Goal: Task Accomplishment & Management: Manage account settings

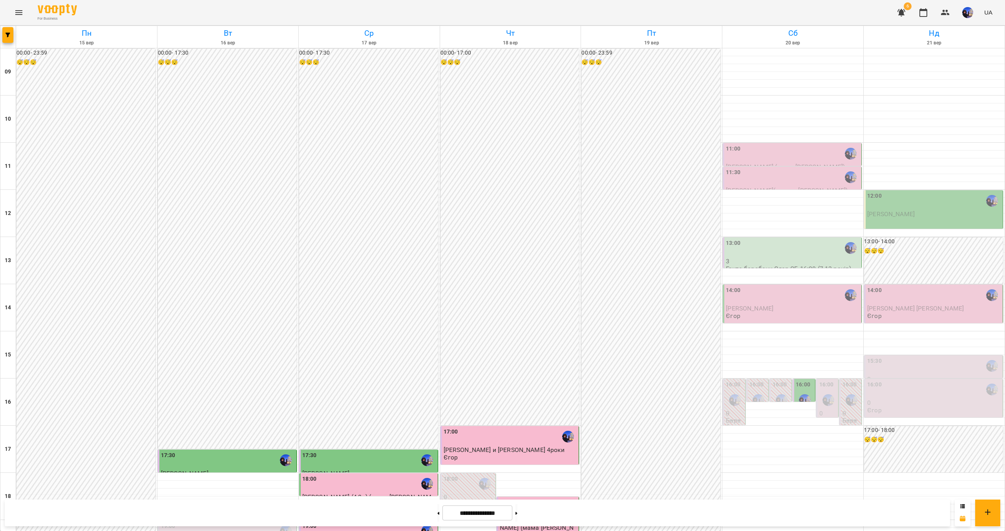
scroll to position [79, 0]
click at [897, 10] on button "button" at bounding box center [901, 12] width 19 height 19
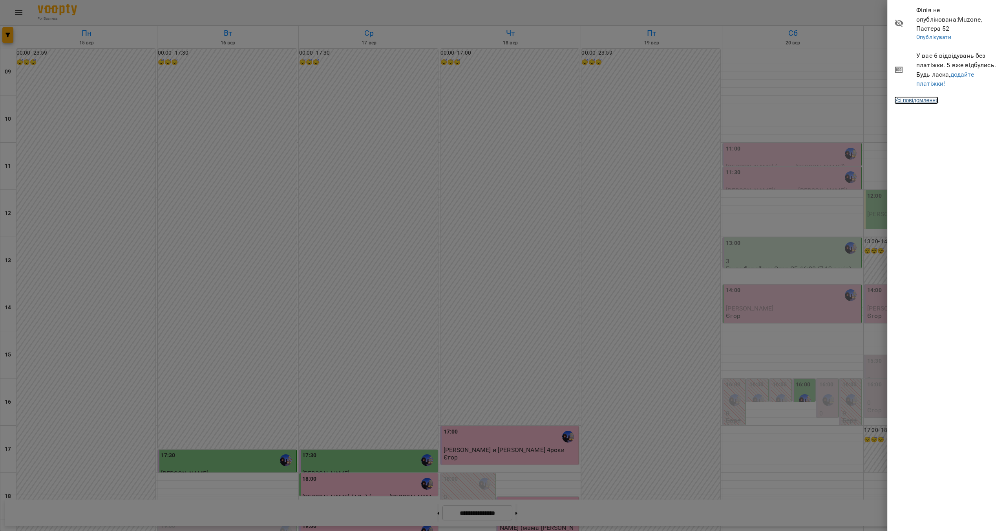
click at [923, 96] on link "Усі повідомлення" at bounding box center [917, 100] width 44 height 8
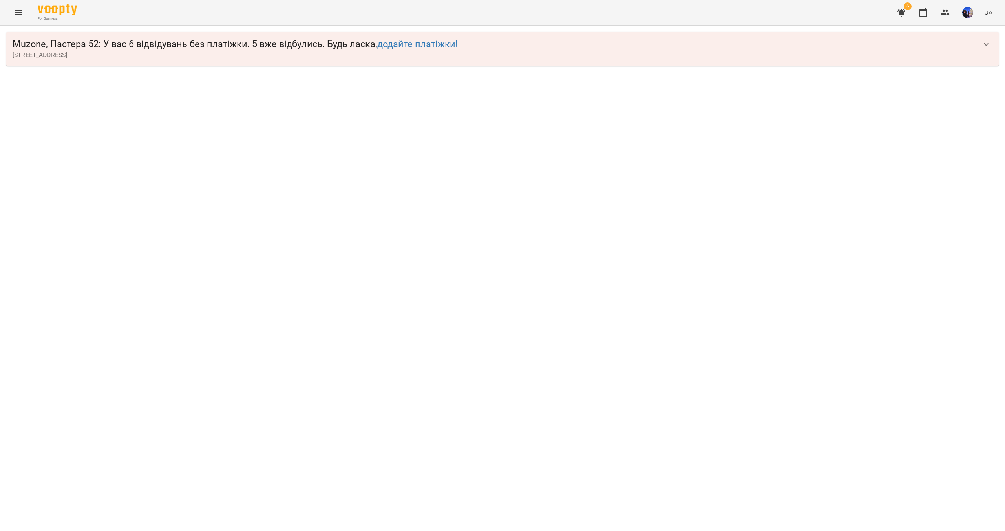
click at [987, 44] on icon "button" at bounding box center [986, 44] width 9 height 9
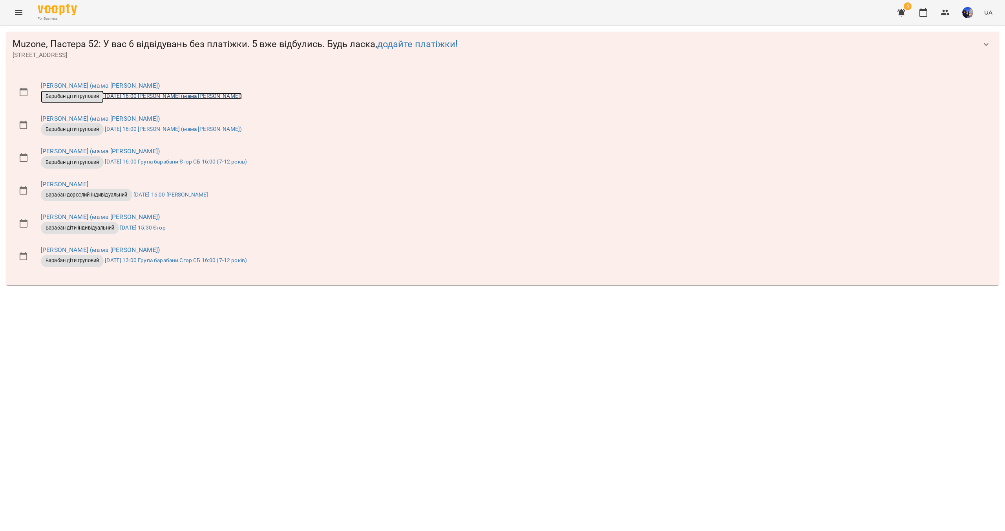
click at [84, 95] on span "Барабан діти груповий" at bounding box center [72, 96] width 63 height 7
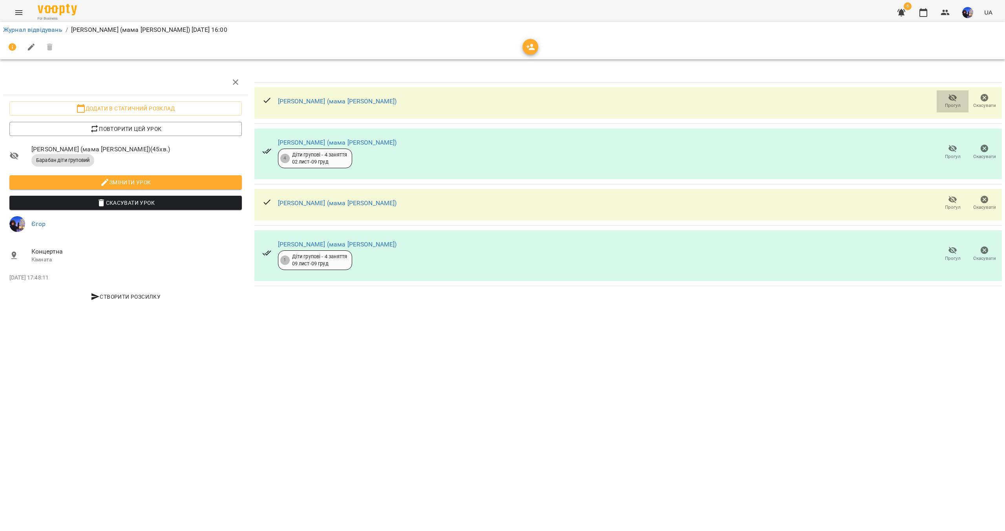
click at [948, 100] on icon "button" at bounding box center [952, 97] width 9 height 9
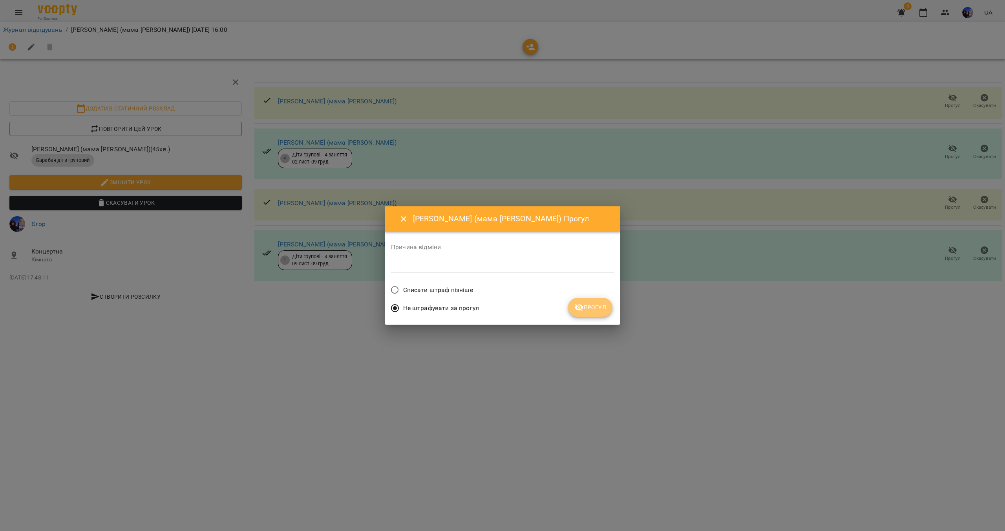
click at [589, 306] on span "Прогул" at bounding box center [591, 306] width 32 height 9
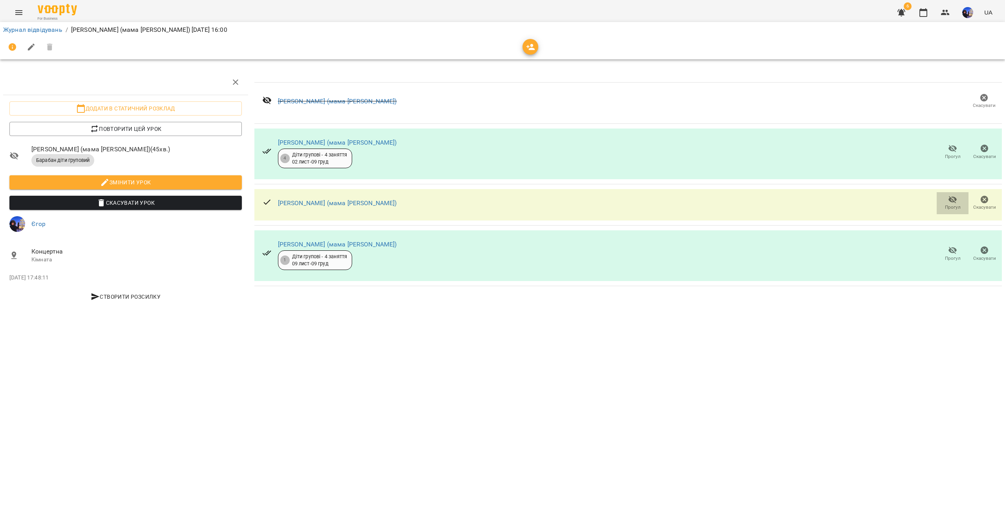
click at [953, 199] on icon "button" at bounding box center [953, 199] width 9 height 7
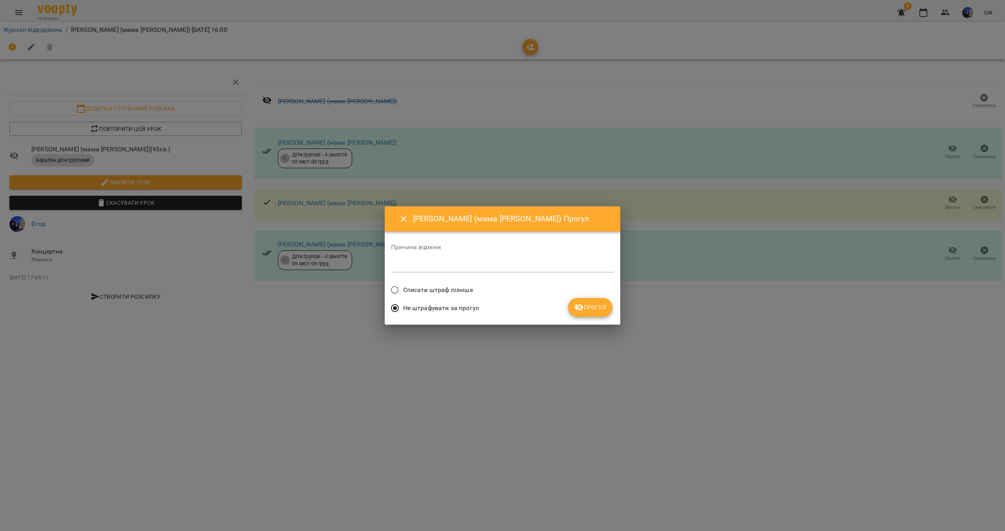
click at [599, 308] on span "Прогул" at bounding box center [591, 306] width 32 height 9
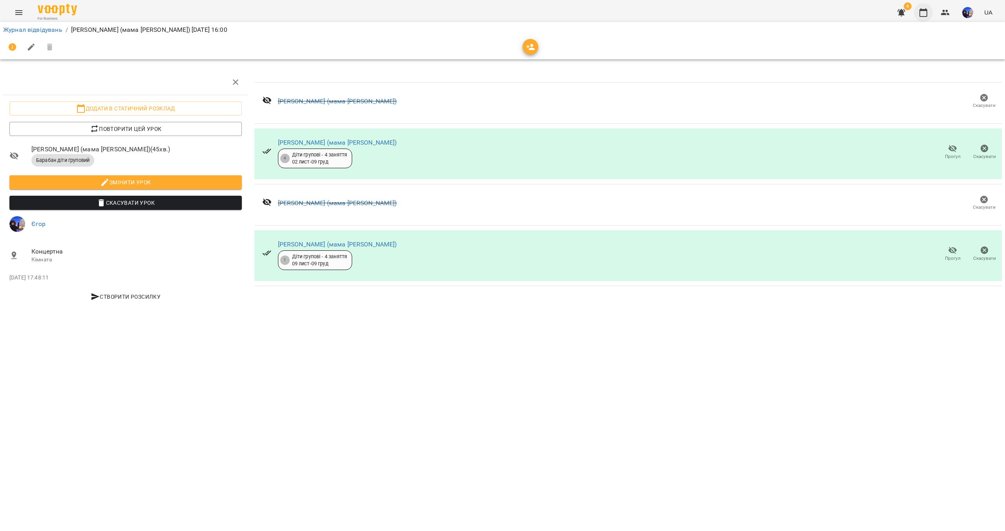
click at [922, 10] on icon "button" at bounding box center [924, 12] width 8 height 9
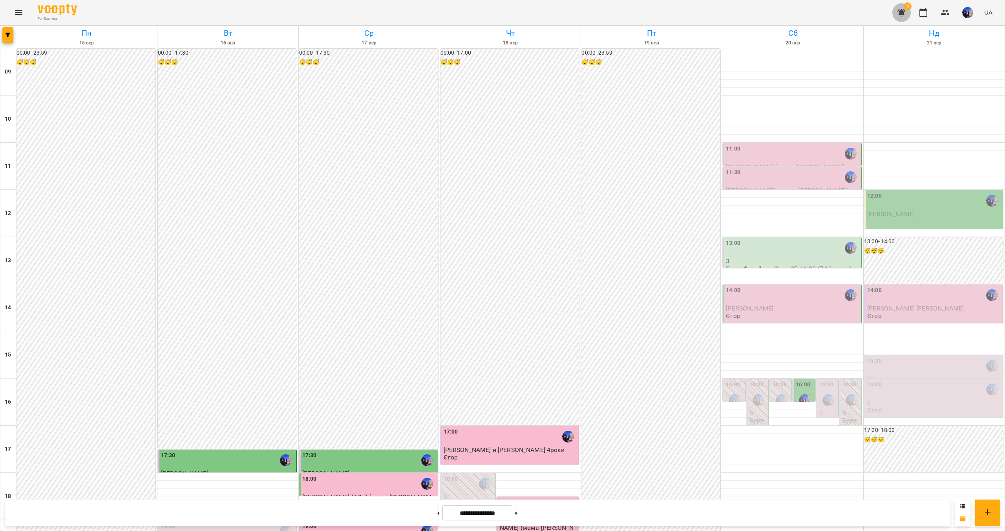
click at [906, 13] on icon "button" at bounding box center [901, 12] width 9 height 9
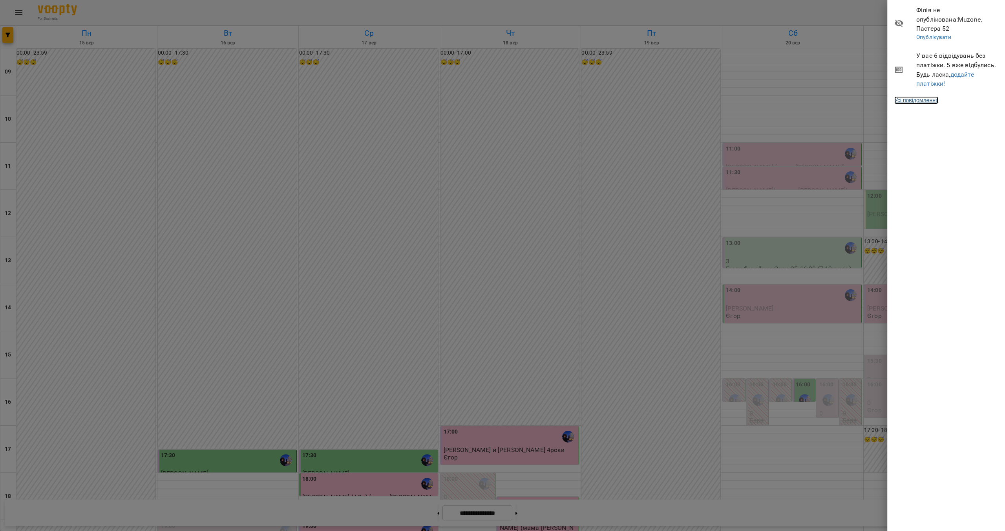
click at [928, 96] on link "Усі повідомлення" at bounding box center [917, 100] width 44 height 8
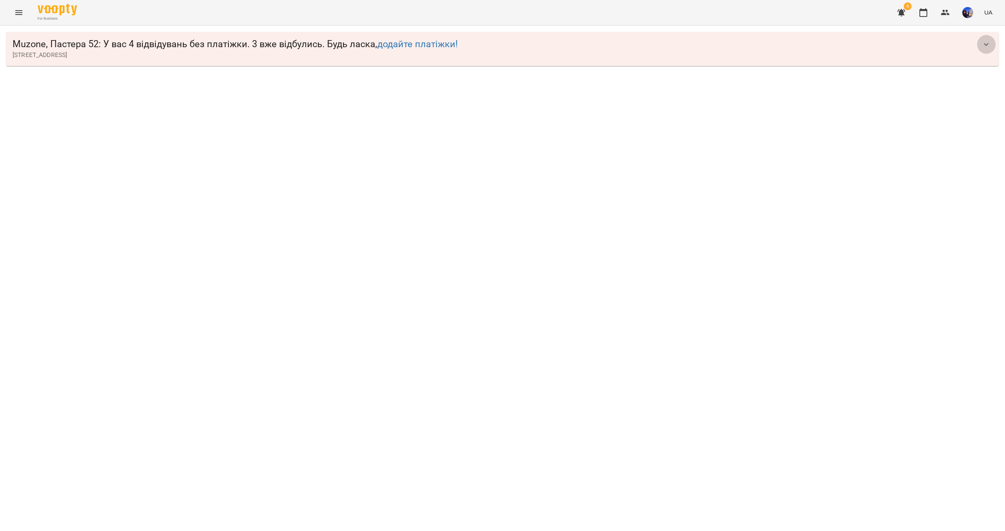
click at [991, 48] on button "button" at bounding box center [986, 44] width 19 height 19
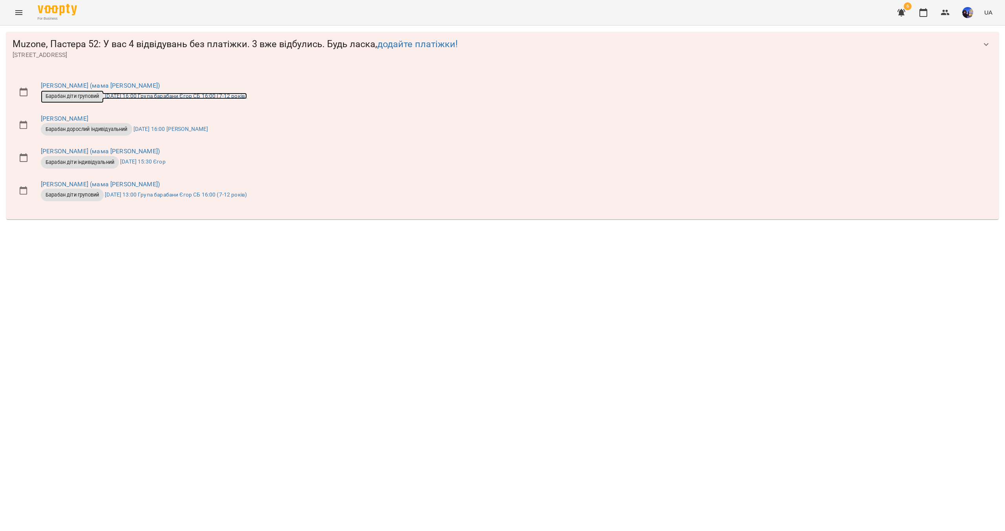
click at [73, 97] on span "Барабан діти груповий" at bounding box center [72, 96] width 63 height 7
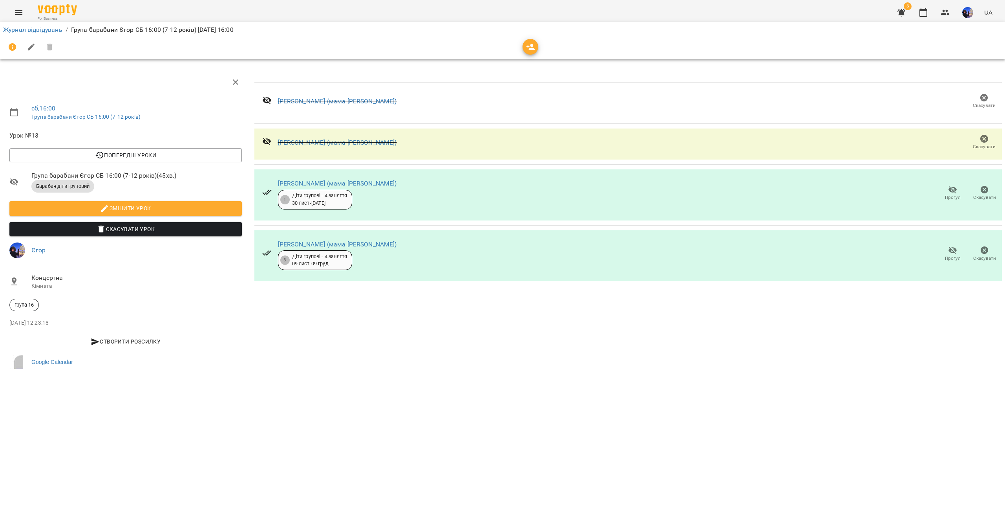
click at [908, 11] on button "button" at bounding box center [901, 12] width 19 height 19
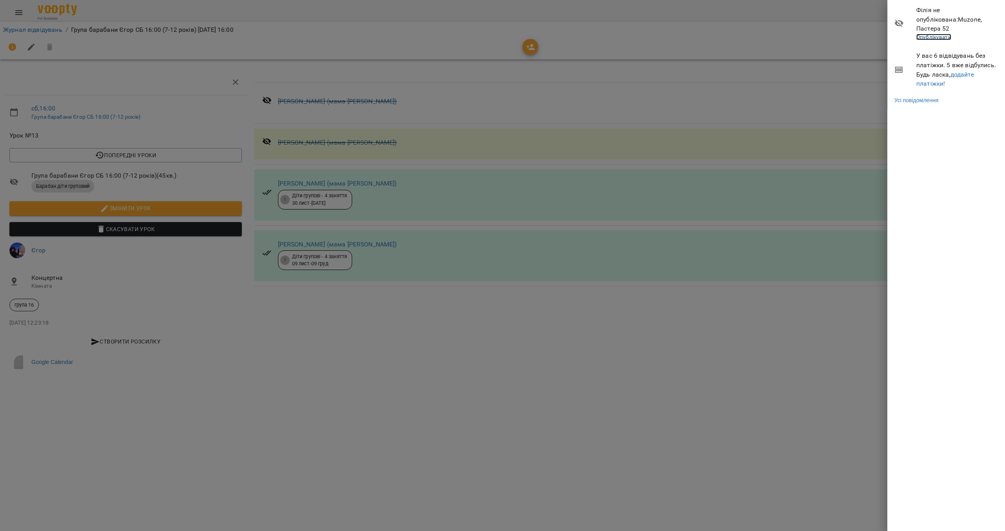
click at [933, 34] on link "Опублікувати" at bounding box center [934, 37] width 35 height 6
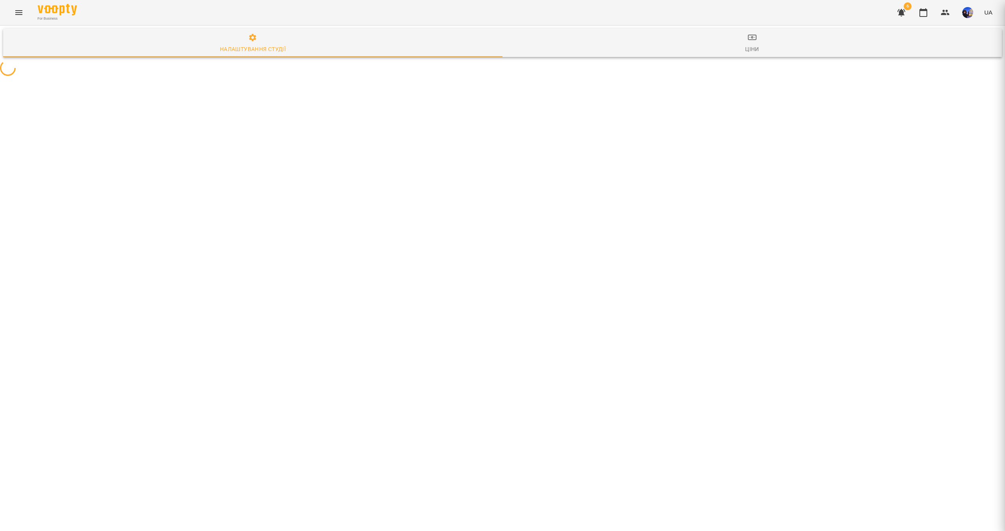
select select "**"
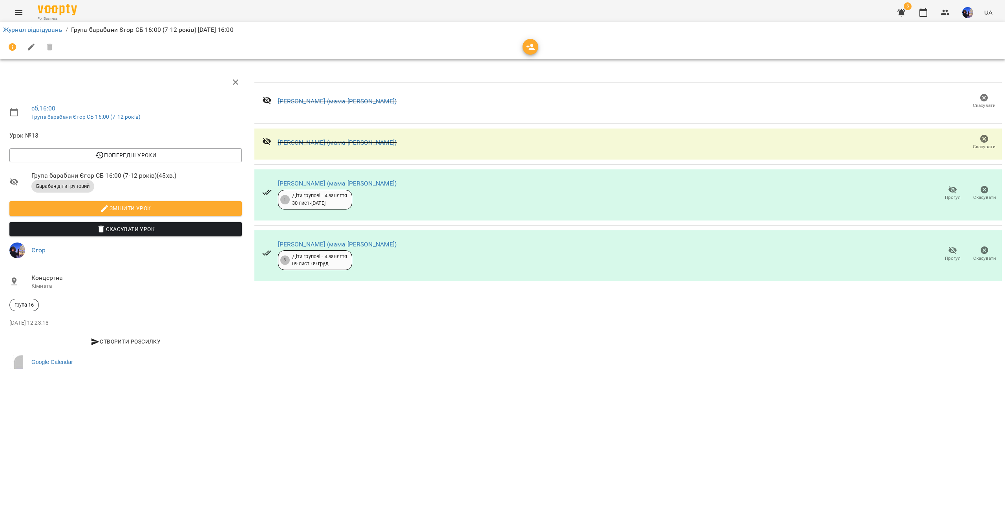
click at [904, 12] on icon "button" at bounding box center [902, 12] width 8 height 7
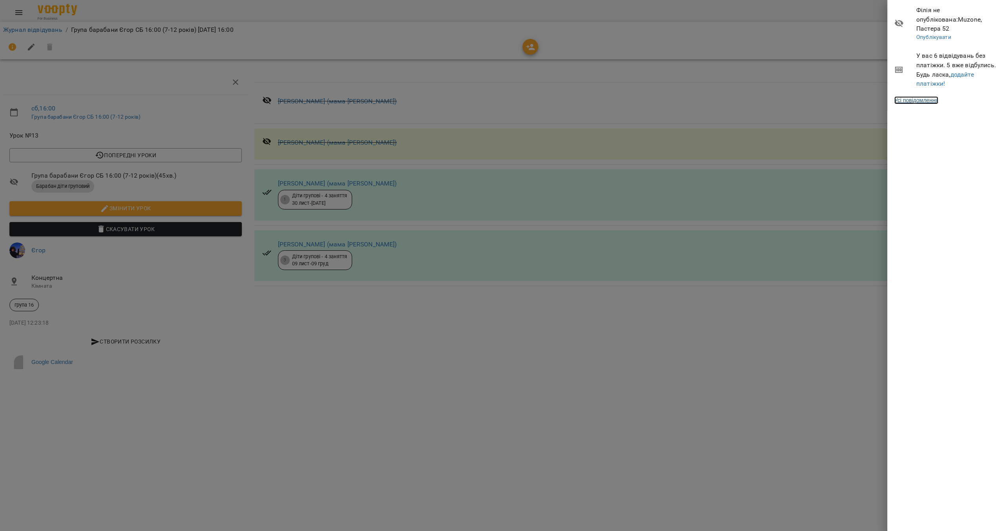
click at [921, 96] on link "Усі повідомлення" at bounding box center [917, 100] width 44 height 8
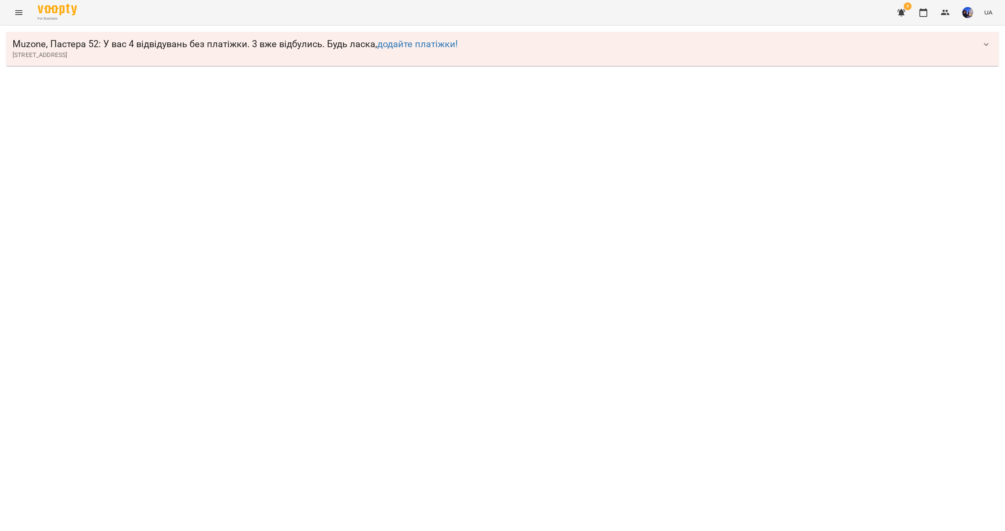
click at [986, 46] on icon "button" at bounding box center [986, 44] width 9 height 9
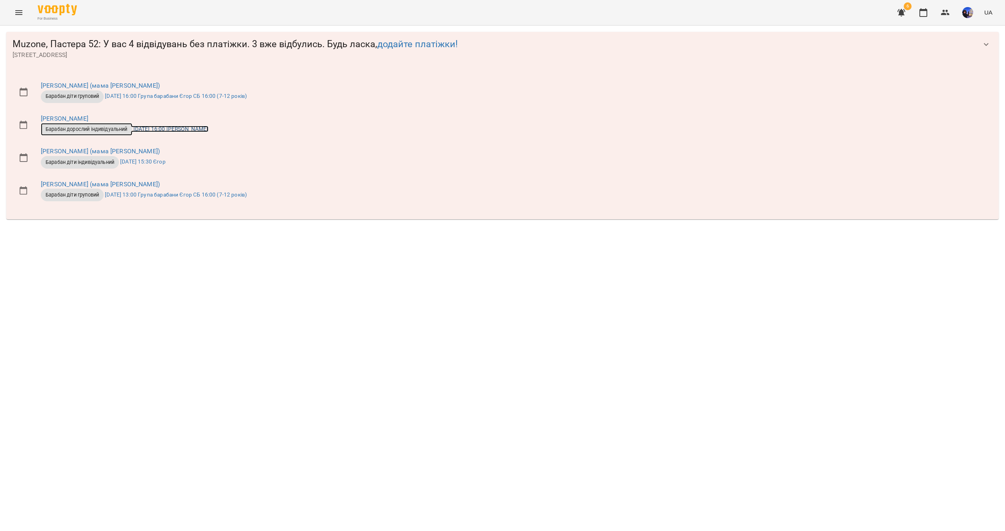
click at [73, 130] on span "Барабан дорослий індивідуальний" at bounding box center [87, 129] width 92 height 7
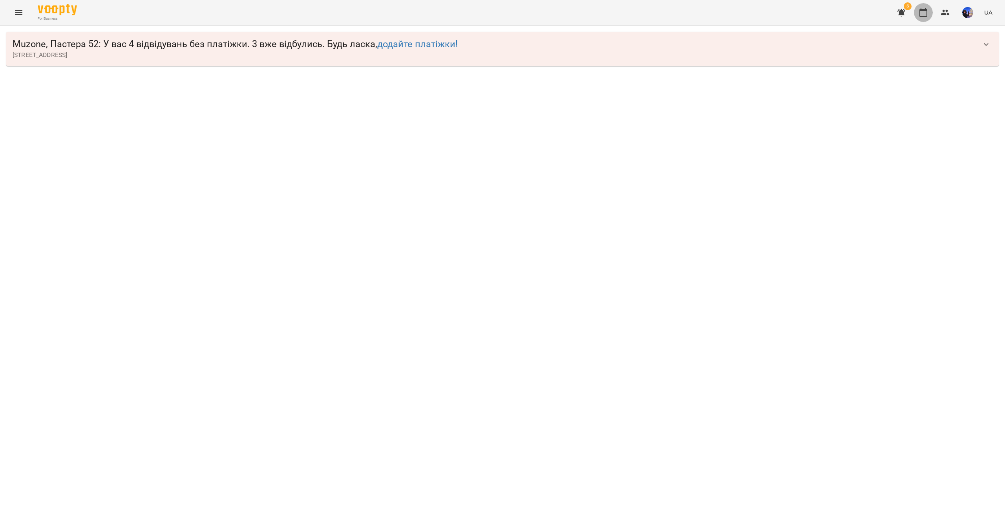
click at [928, 15] on icon "button" at bounding box center [924, 12] width 8 height 9
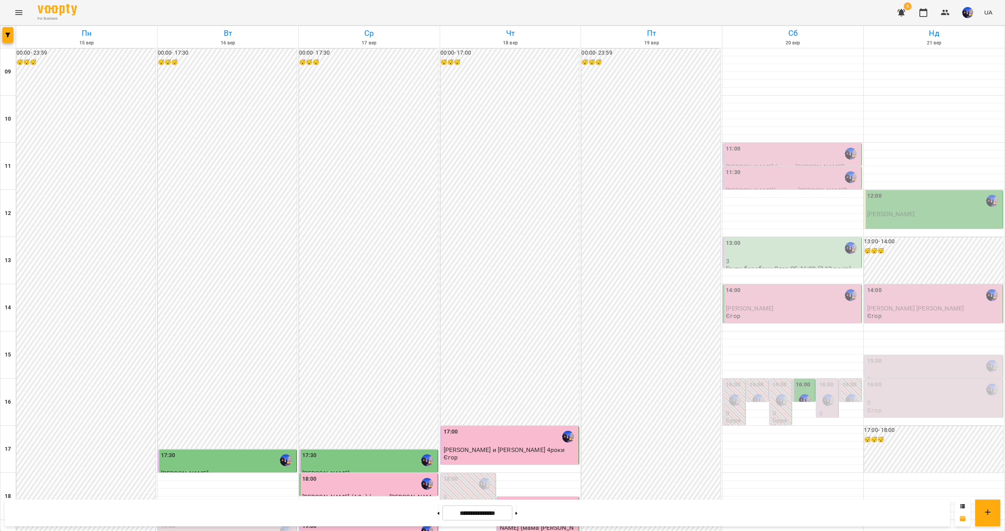
scroll to position [118, 0]
click at [906, 10] on icon "button" at bounding box center [901, 12] width 9 height 9
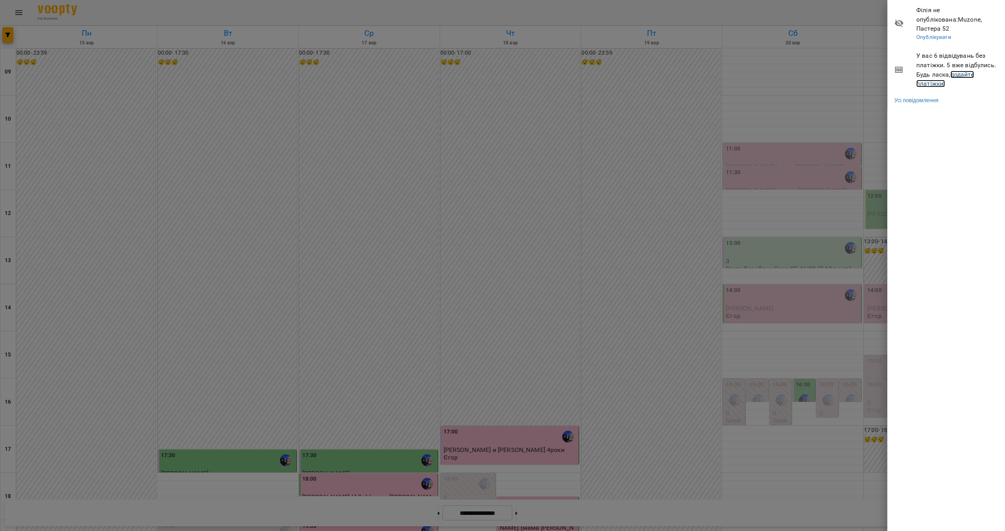
click at [959, 71] on link "додайте платіжки!" at bounding box center [946, 79] width 58 height 17
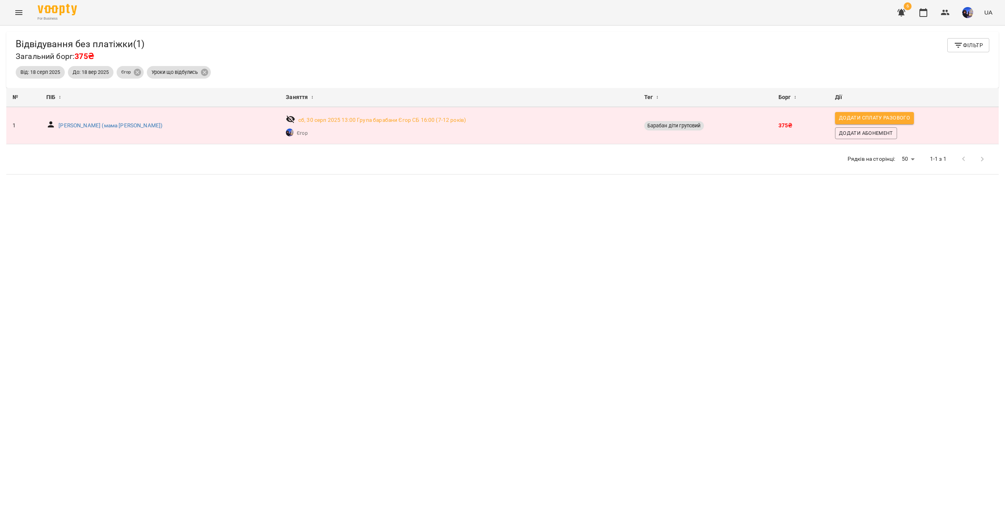
click at [901, 10] on icon "button" at bounding box center [901, 12] width 9 height 9
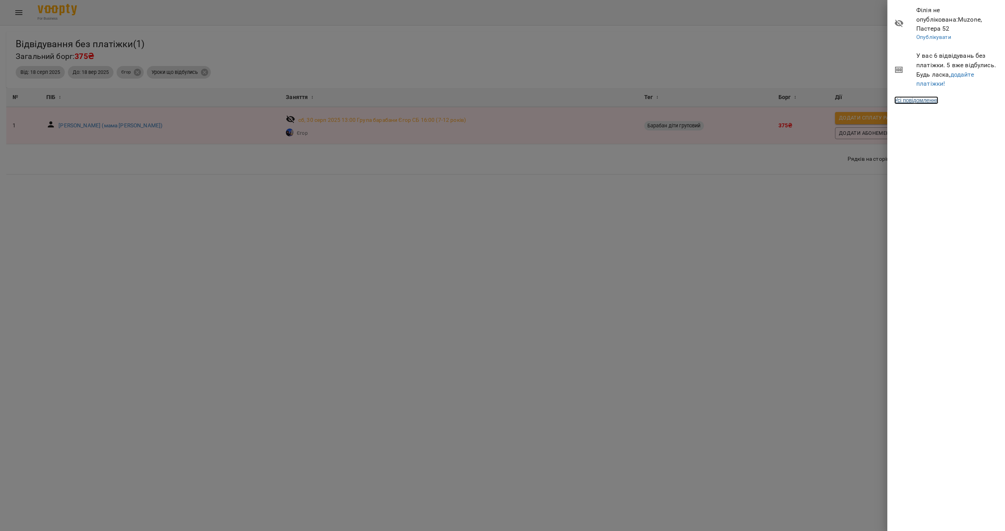
click at [910, 96] on link "Усі повідомлення" at bounding box center [917, 100] width 44 height 8
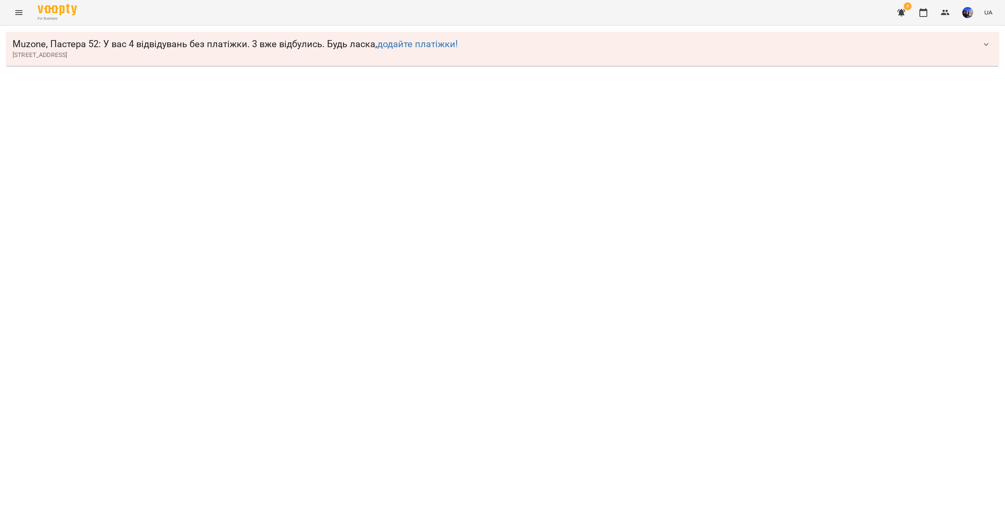
click at [987, 46] on icon "button" at bounding box center [986, 44] width 9 height 9
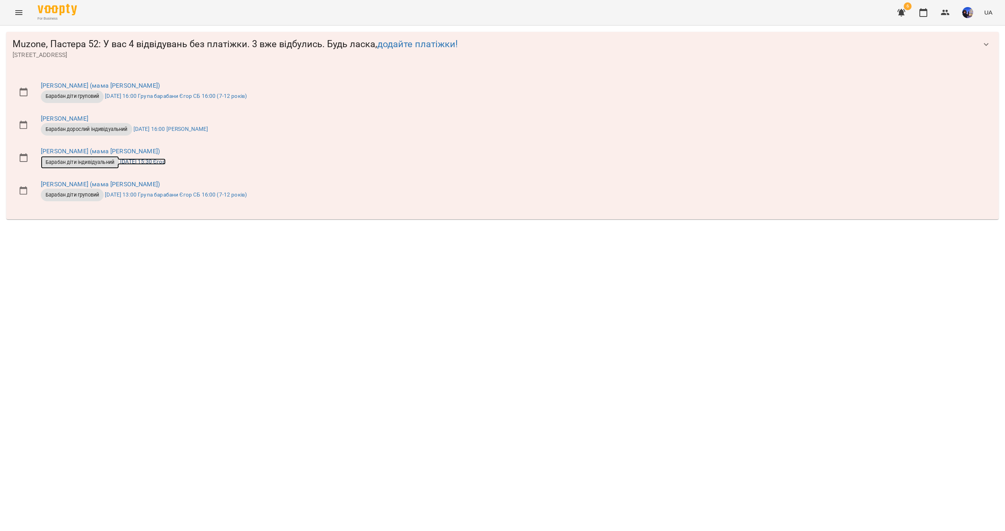
click at [80, 162] on span "Барабан діти індивідуальний" at bounding box center [80, 162] width 78 height 7
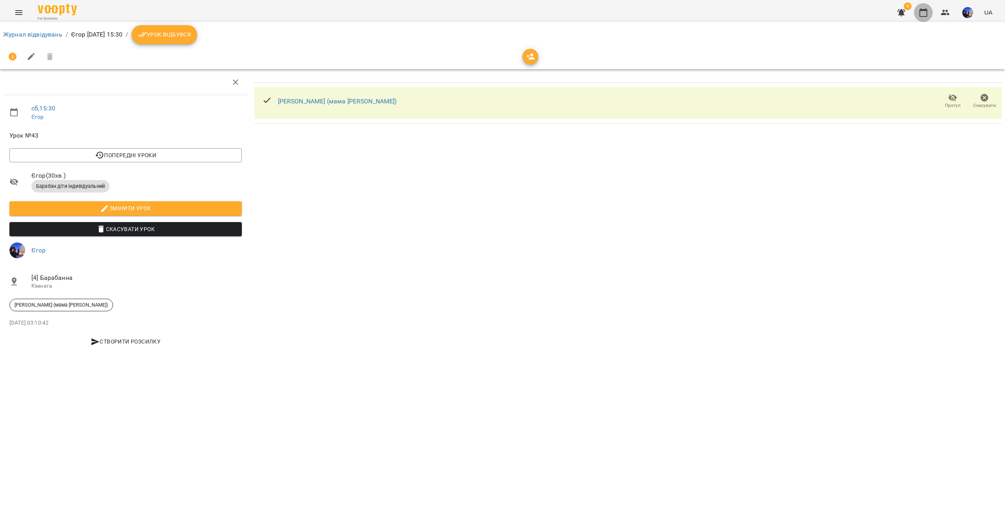
click at [929, 13] on button "button" at bounding box center [923, 12] width 19 height 19
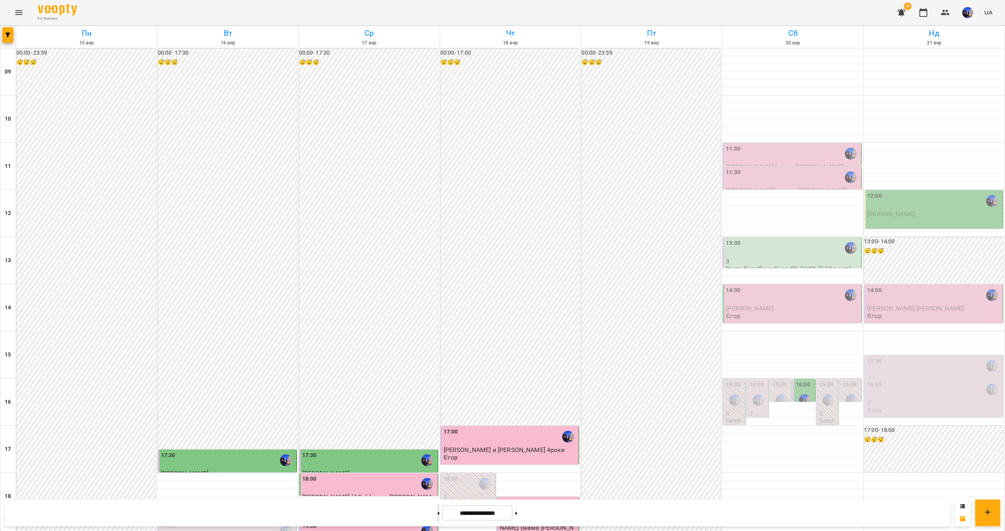
click at [437, 518] on button at bounding box center [438, 512] width 2 height 17
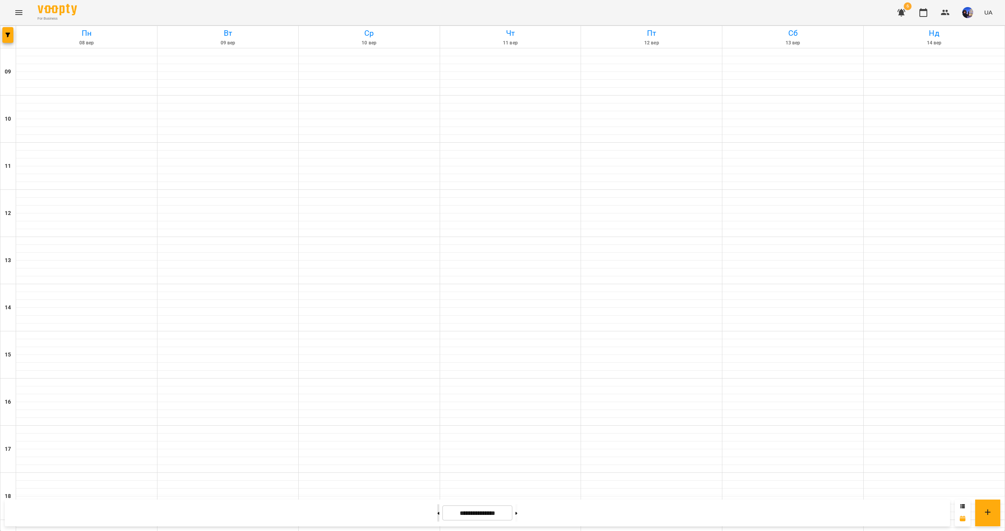
click at [437, 518] on button at bounding box center [438, 512] width 2 height 17
click at [437, 515] on button at bounding box center [438, 512] width 2 height 17
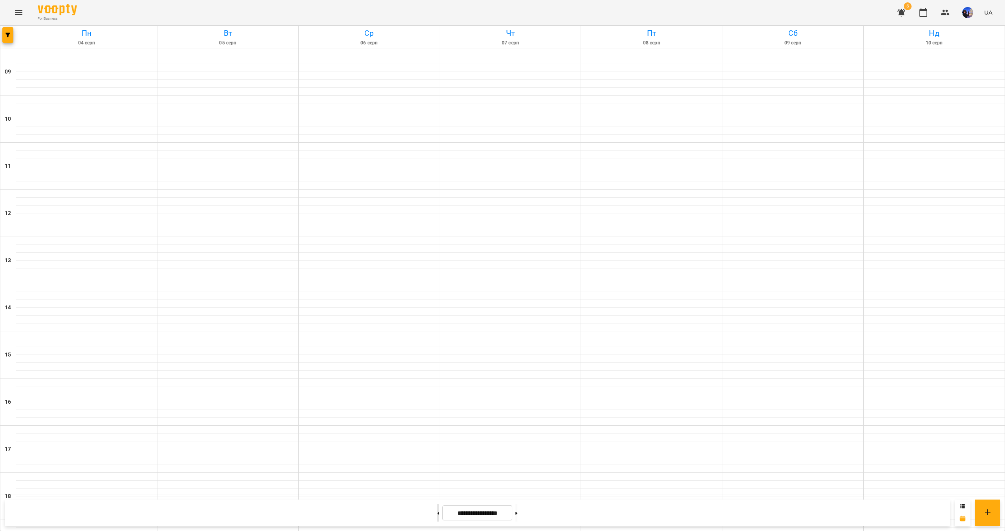
click at [437, 515] on button at bounding box center [438, 512] width 2 height 17
click at [518, 511] on button at bounding box center [517, 512] width 2 height 17
click at [436, 515] on div at bounding box center [438, 512] width 8 height 17
click at [437, 514] on button at bounding box center [438, 512] width 2 height 17
type input "**********"
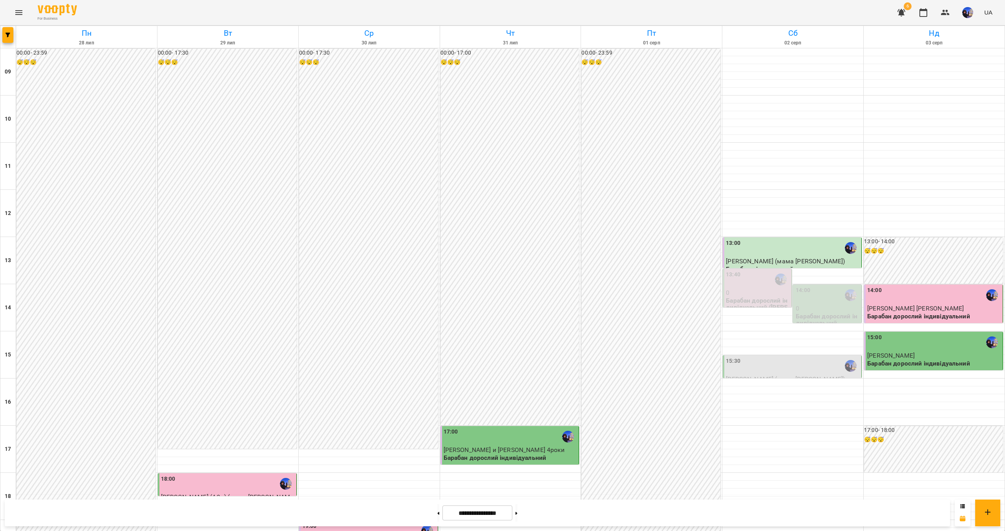
click at [770, 358] on div "15:30" at bounding box center [793, 366] width 134 height 18
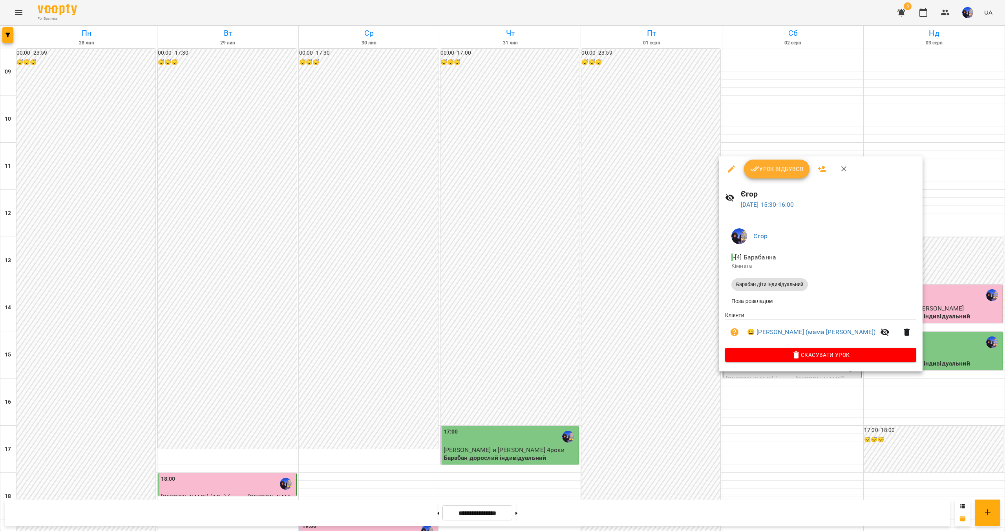
click at [785, 449] on div at bounding box center [502, 265] width 1005 height 531
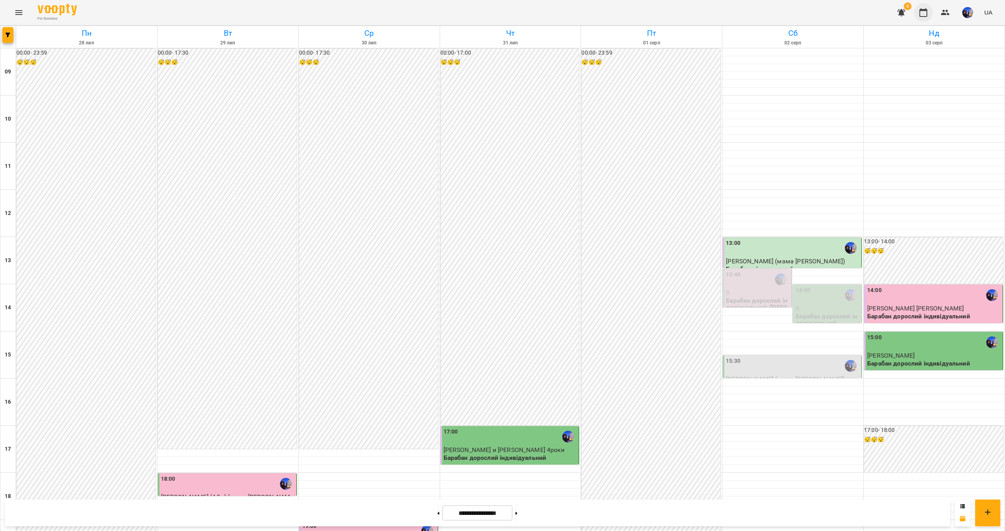
click at [926, 12] on icon "button" at bounding box center [923, 12] width 9 height 9
click at [518, 516] on button at bounding box center [517, 512] width 2 height 17
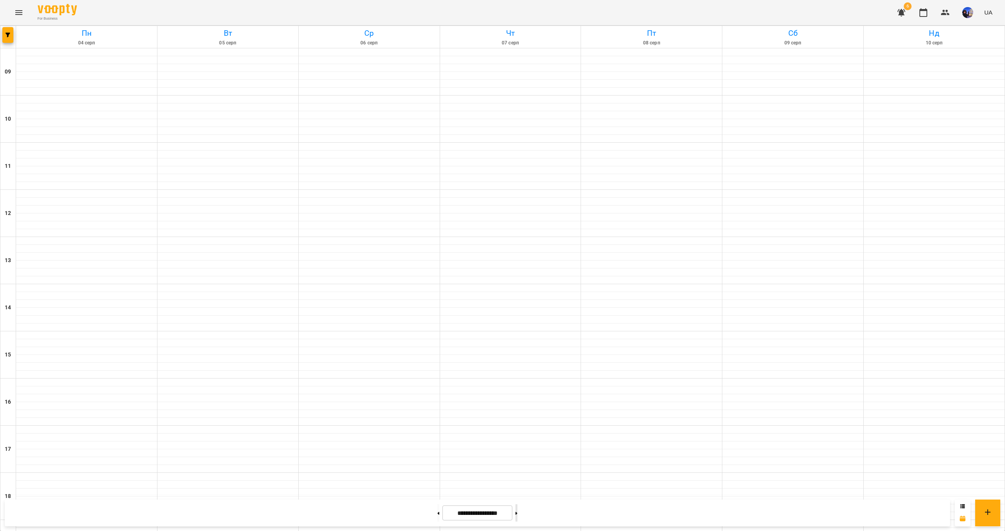
click at [518, 516] on button at bounding box center [517, 512] width 2 height 17
click at [518, 515] on button at bounding box center [517, 512] width 2 height 17
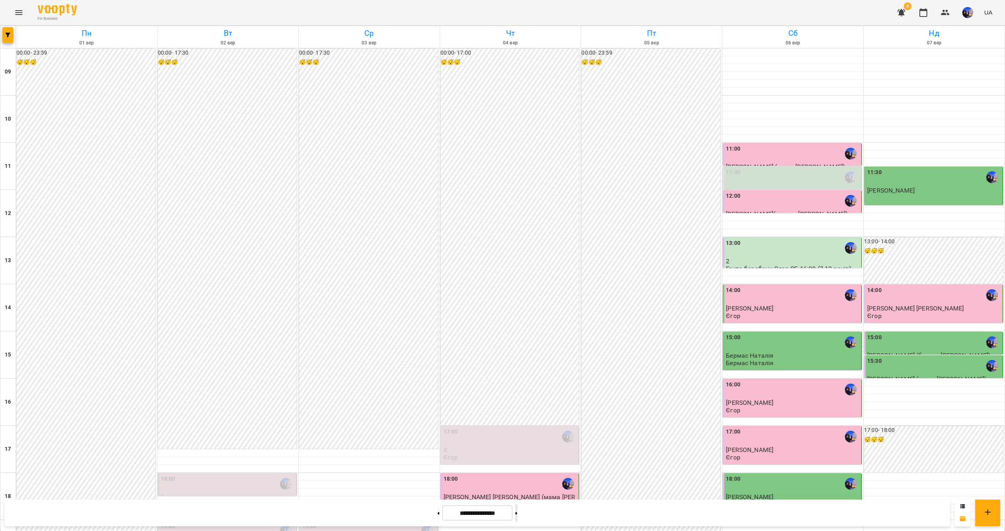
click at [518, 514] on button at bounding box center [517, 512] width 2 height 17
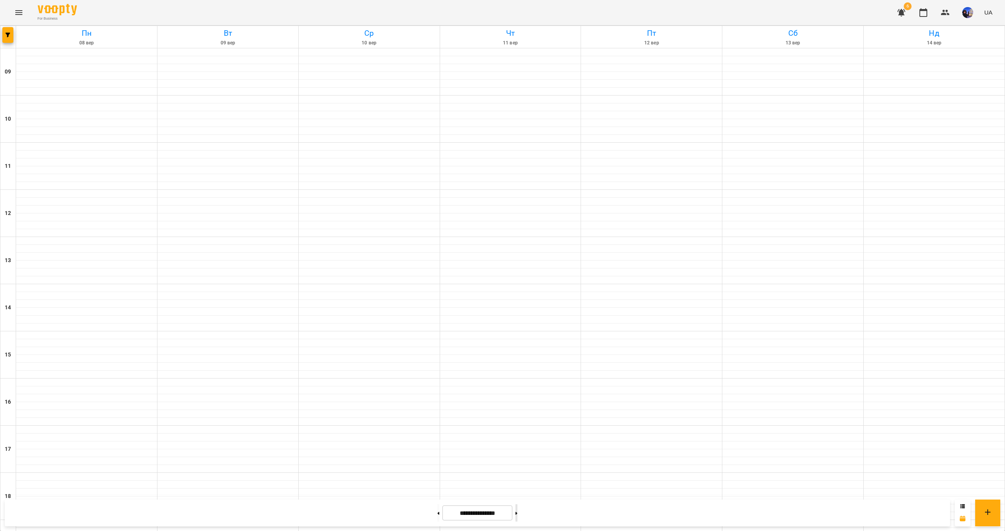
click at [518, 514] on button at bounding box center [517, 512] width 2 height 17
click at [437, 515] on button at bounding box center [438, 512] width 2 height 17
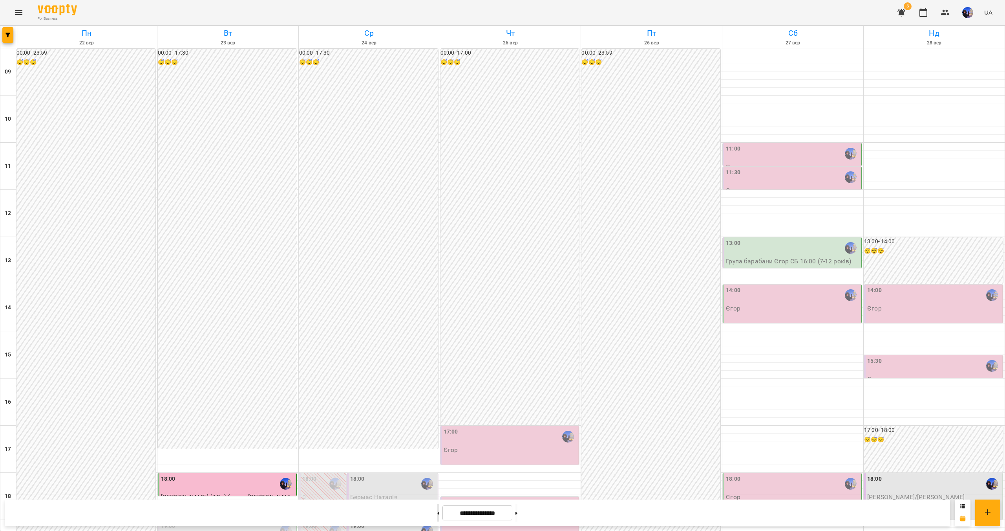
click at [437, 513] on button at bounding box center [438, 512] width 2 height 17
type input "**********"
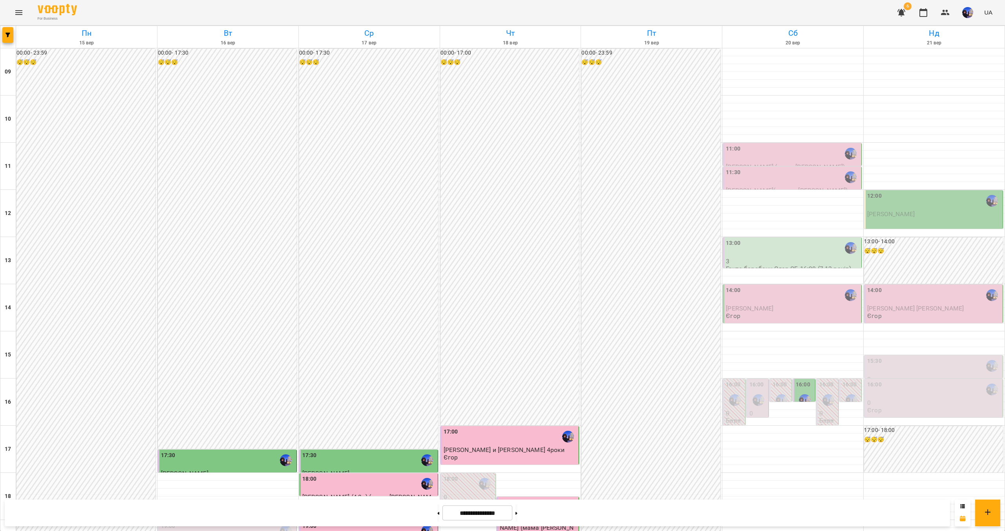
scroll to position [79, 0]
